Goal: Task Accomplishment & Management: Manage account settings

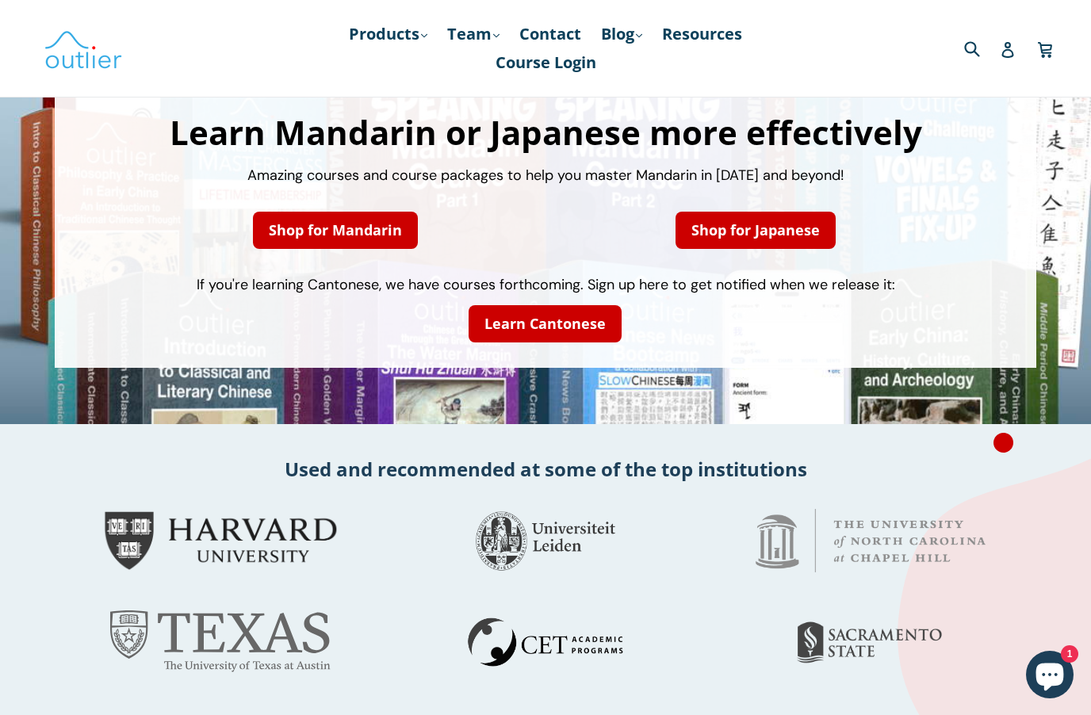
scroll to position [103, 0]
click at [1014, 47] on icon at bounding box center [1007, 50] width 16 height 16
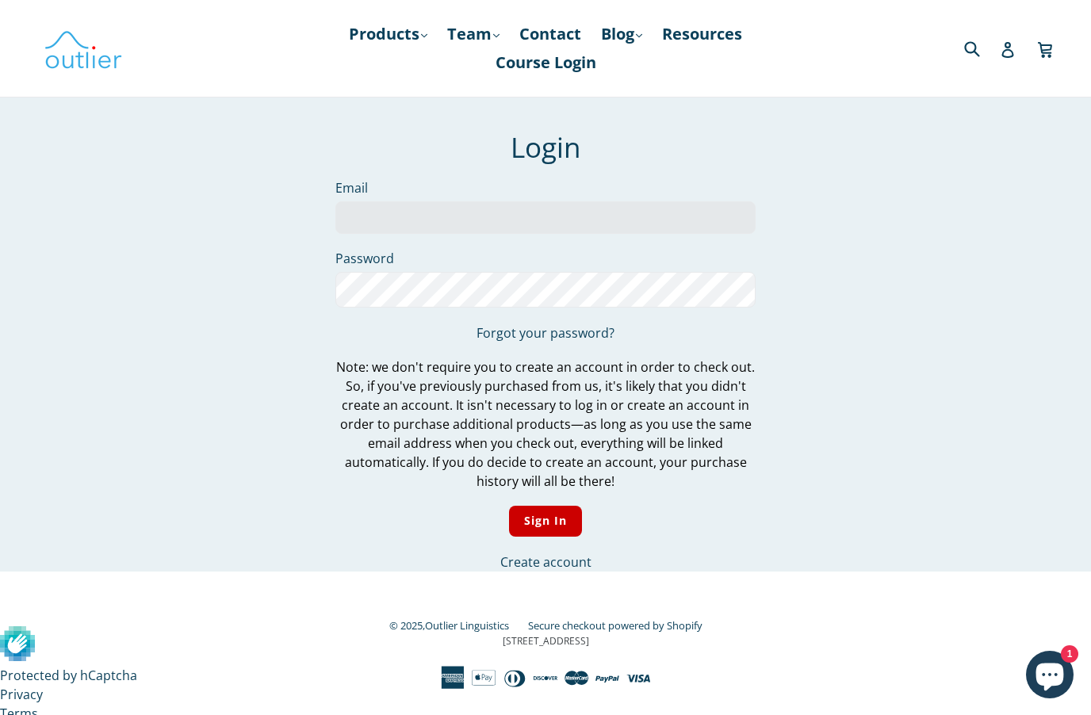
click at [519, 222] on input "Email" at bounding box center [545, 217] width 420 height 32
type input "[EMAIL_ADDRESS][DOMAIN_NAME]"
click at [544, 524] on input "Sign In" at bounding box center [546, 521] width 74 height 31
click at [561, 532] on input "Sign In" at bounding box center [546, 521] width 74 height 31
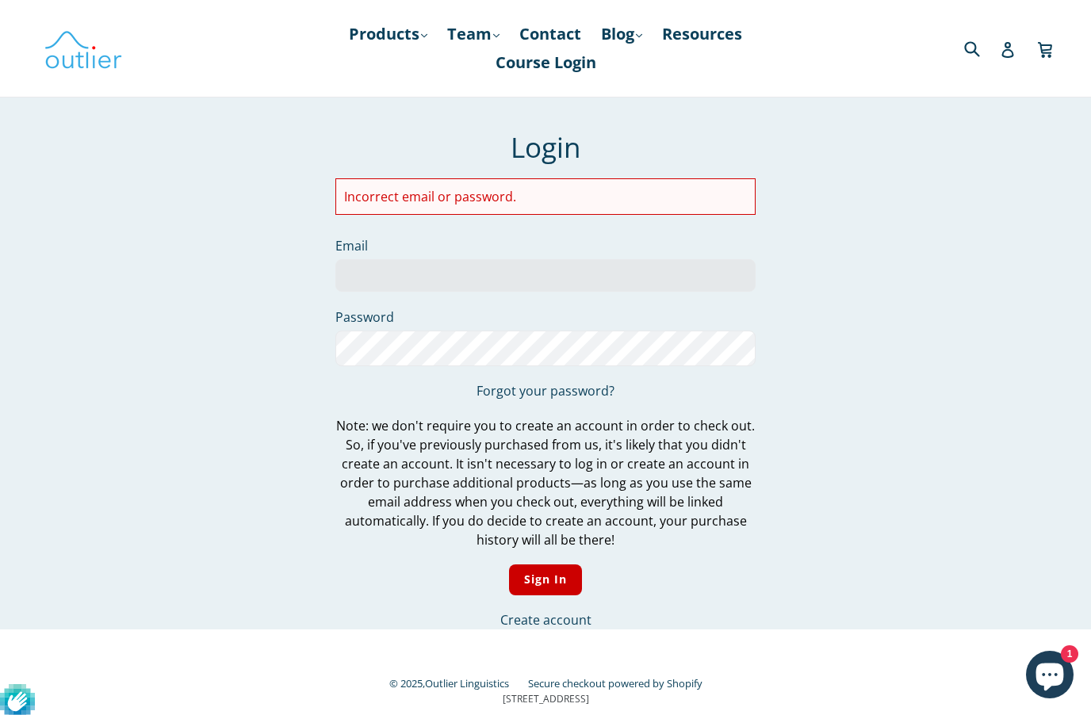
click at [567, 74] on link "Course Login" at bounding box center [545, 62] width 117 height 29
